Goal: Task Accomplishment & Management: Manage account settings

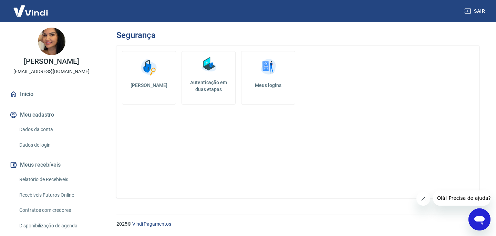
click at [211, 77] on link "Autenticação em duas etapas" at bounding box center [208, 77] width 54 height 53
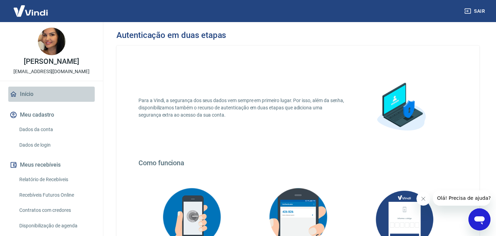
click at [36, 99] on link "Início" at bounding box center [51, 93] width 86 height 15
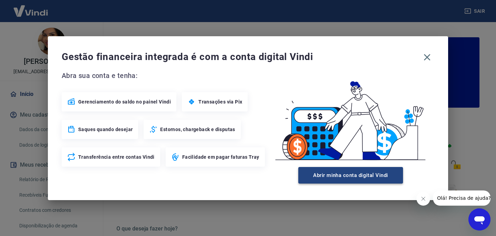
click at [334, 173] on button "Abrir minha conta digital Vindi" at bounding box center [350, 175] width 105 height 17
